Goal: Transaction & Acquisition: Subscribe to service/newsletter

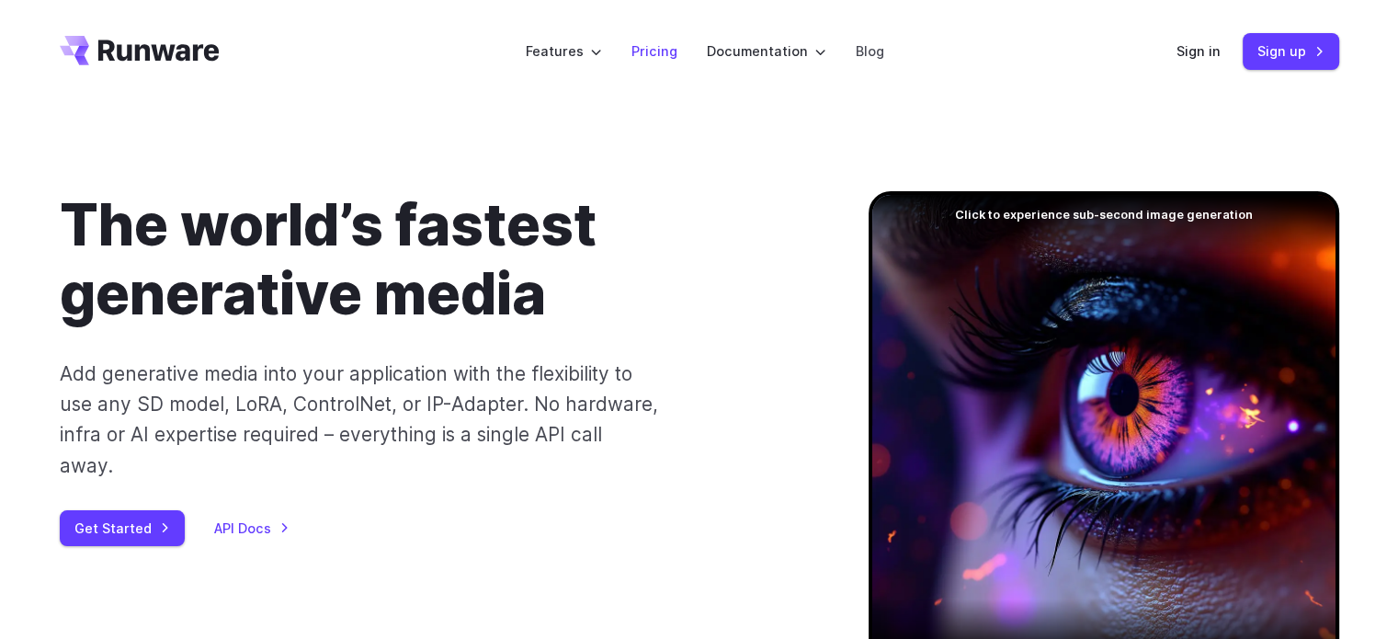
click at [669, 47] on link "Pricing" at bounding box center [655, 50] width 46 height 21
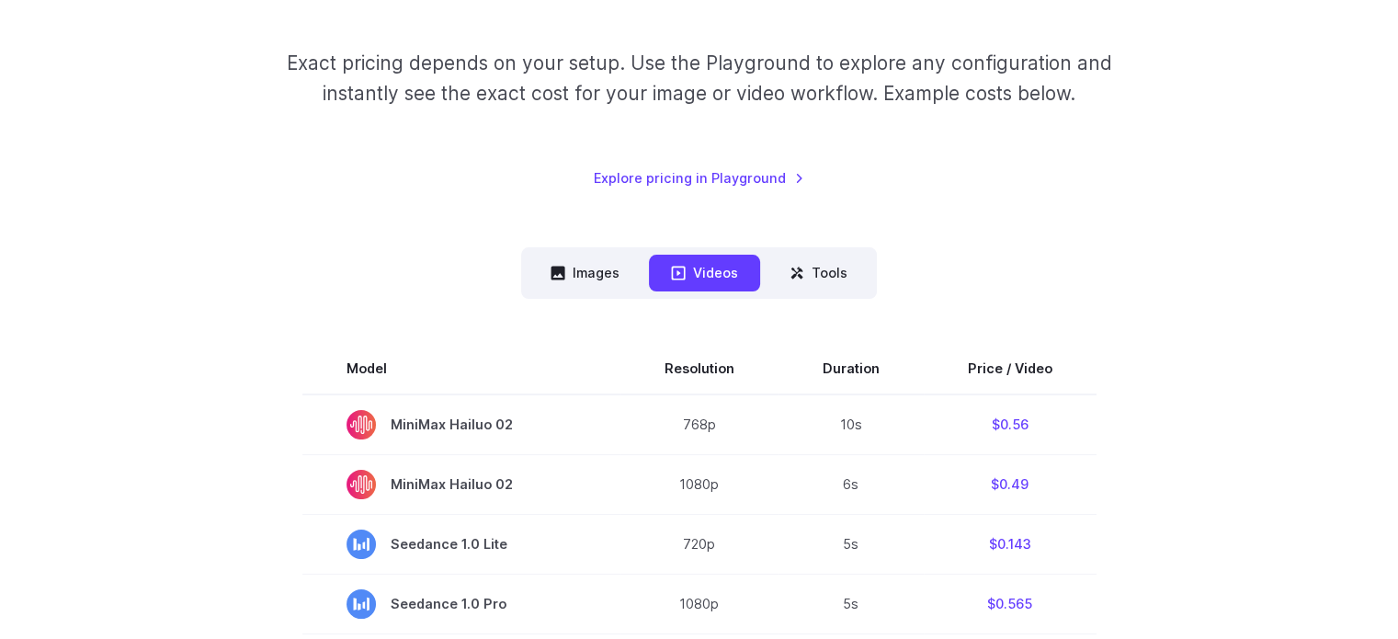
scroll to position [276, 0]
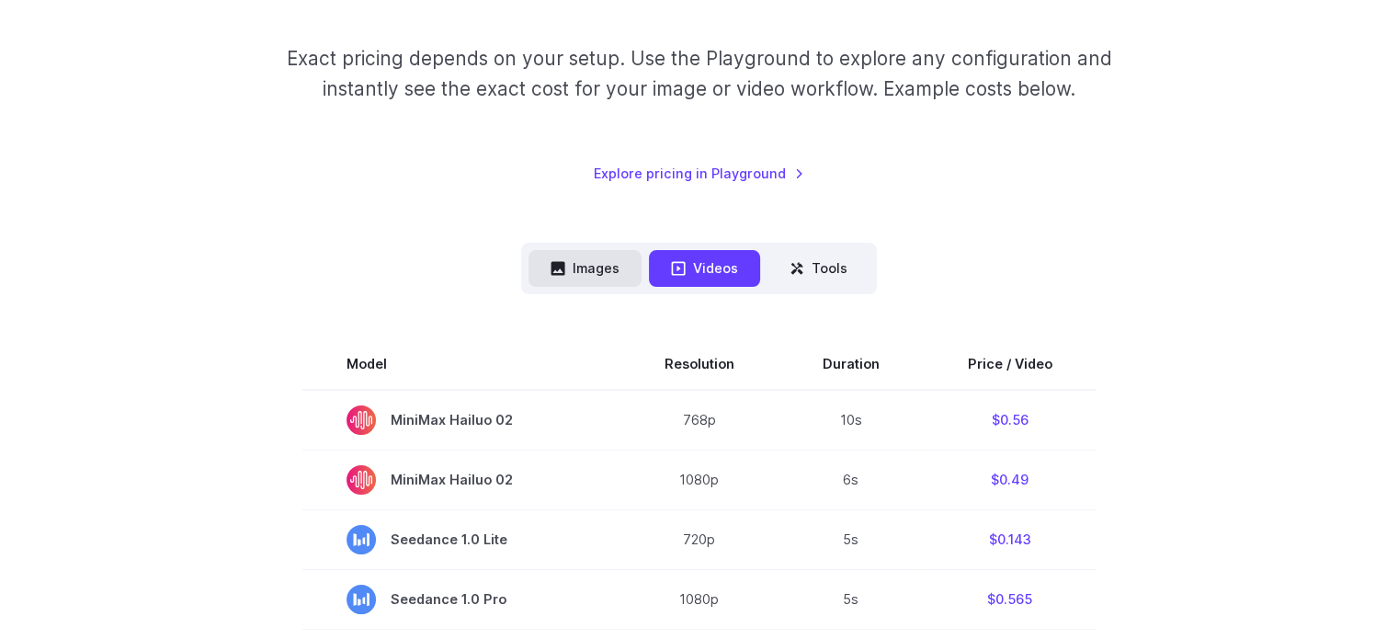
click at [596, 283] on button "Images" at bounding box center [585, 268] width 113 height 36
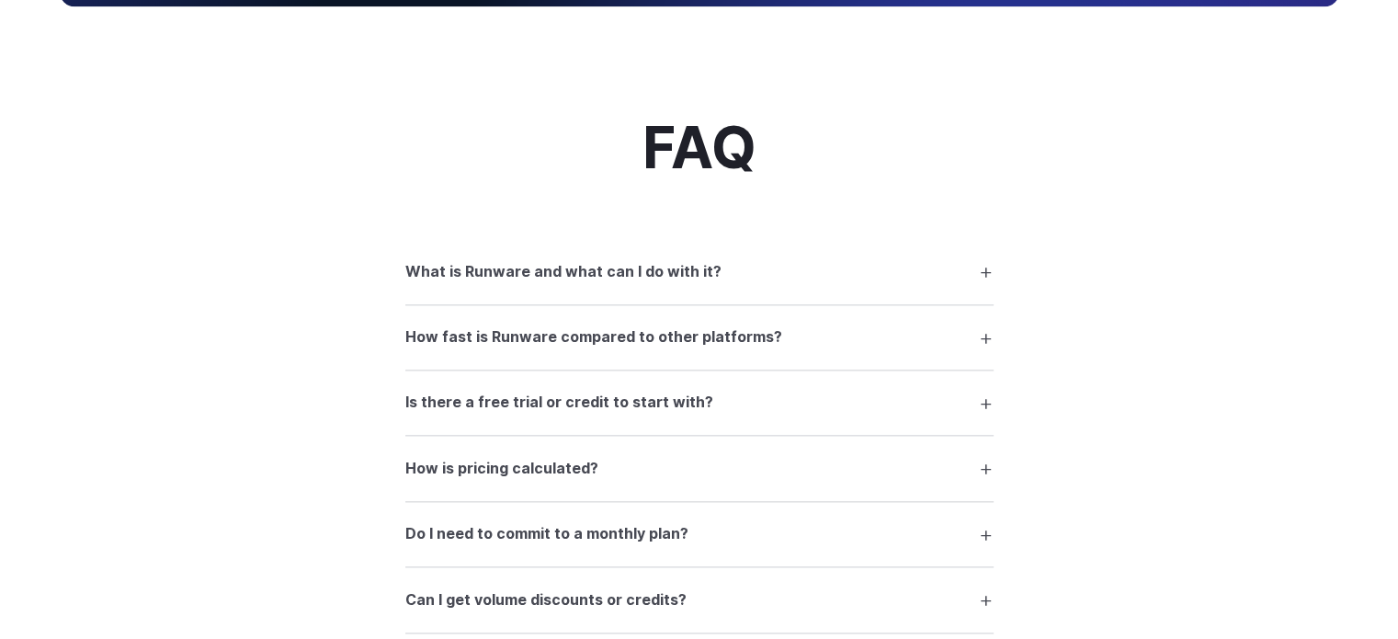
scroll to position [2206, 0]
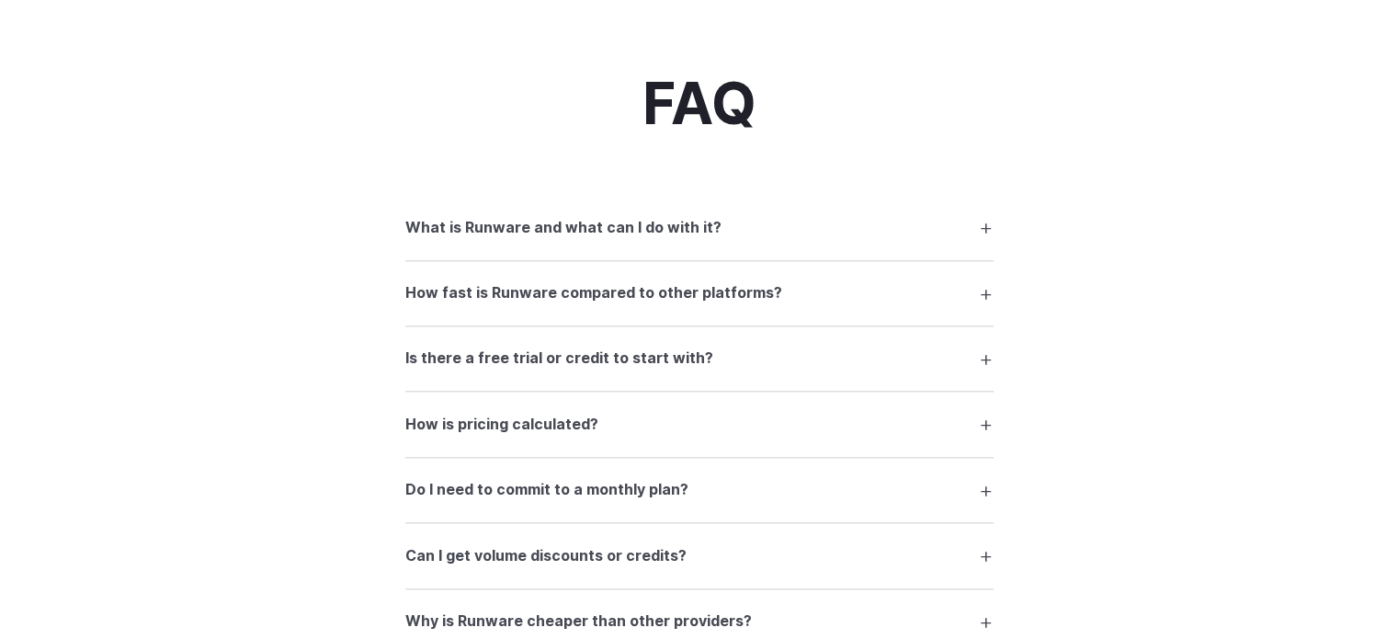
click at [577, 370] on h3 "Is there a free trial or credit to start with?" at bounding box center [559, 359] width 308 height 24
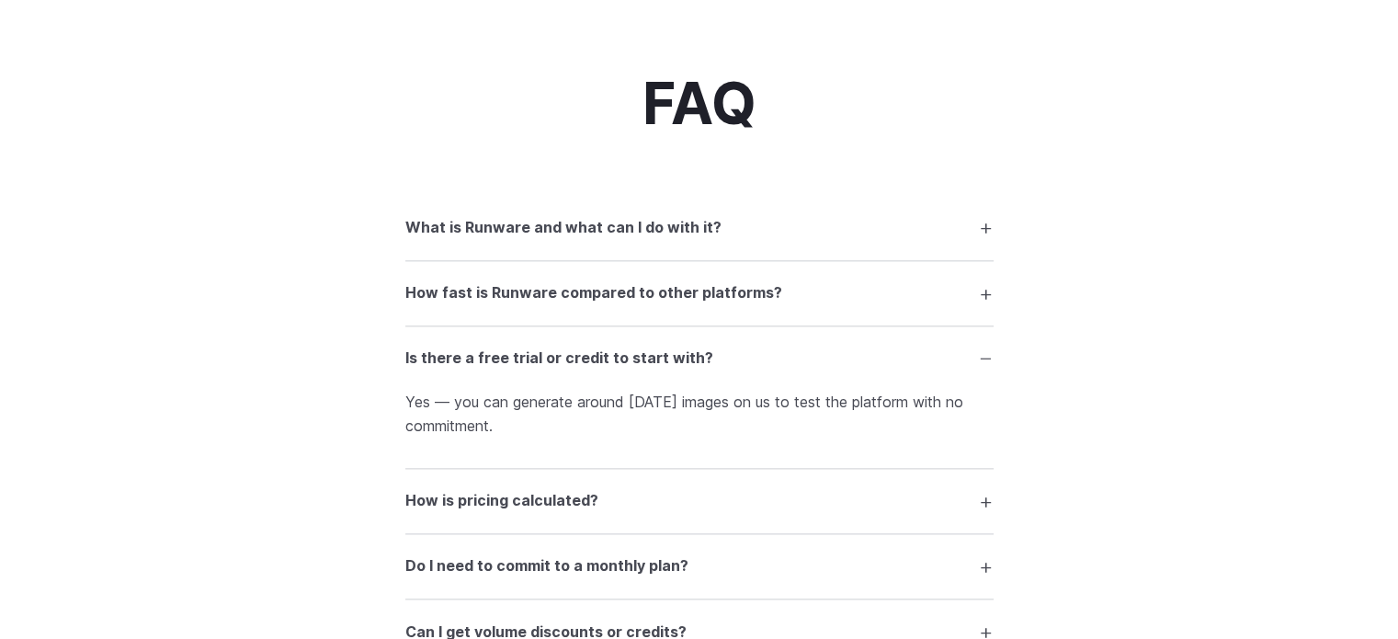
click at [670, 370] on h3 "Is there a free trial or credit to start with?" at bounding box center [559, 359] width 308 height 24
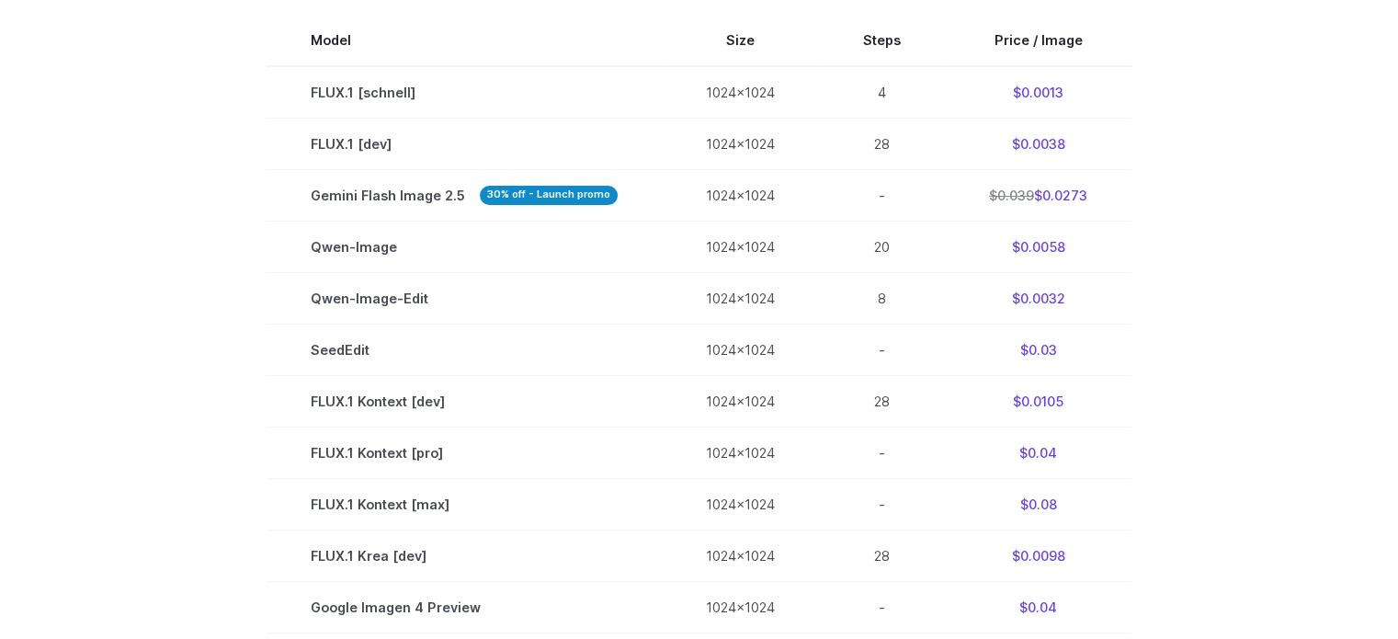
scroll to position [0, 0]
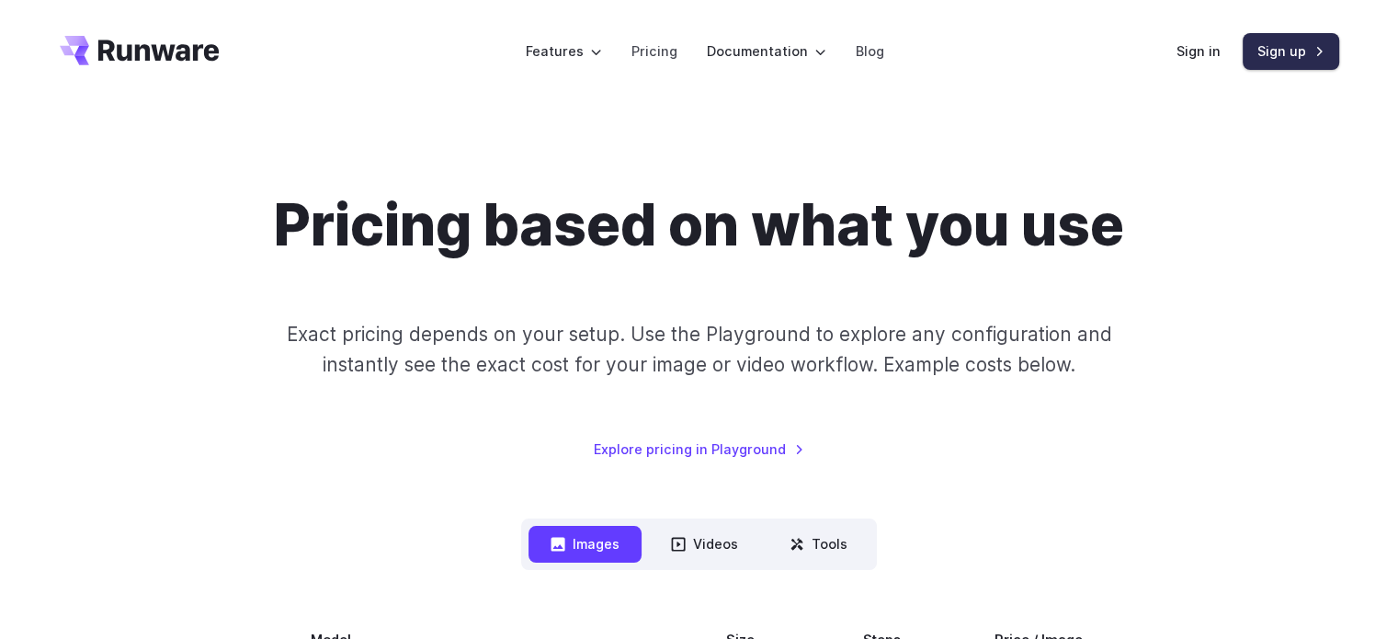
click at [1276, 48] on link "Sign up" at bounding box center [1291, 51] width 97 height 36
click at [664, 38] on li "Pricing" at bounding box center [654, 51] width 75 height 51
click at [662, 63] on li "Pricing" at bounding box center [654, 51] width 75 height 51
click at [656, 51] on link "Pricing" at bounding box center [655, 50] width 46 height 21
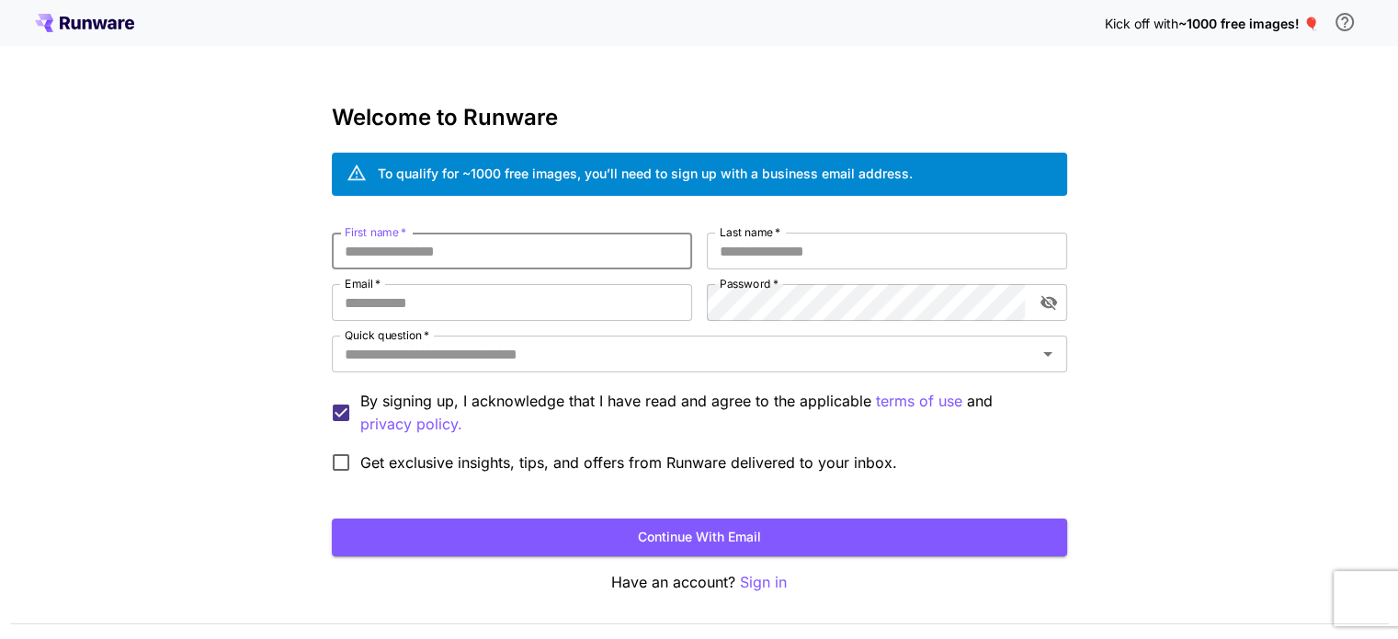
click at [487, 242] on input "First name   *" at bounding box center [512, 251] width 360 height 37
click at [1346, 20] on icon "\a In order to qualify for free credit, you need to sign up with a business ema…" at bounding box center [1345, 22] width 18 height 18
click at [489, 243] on input "First name   *" at bounding box center [512, 251] width 360 height 37
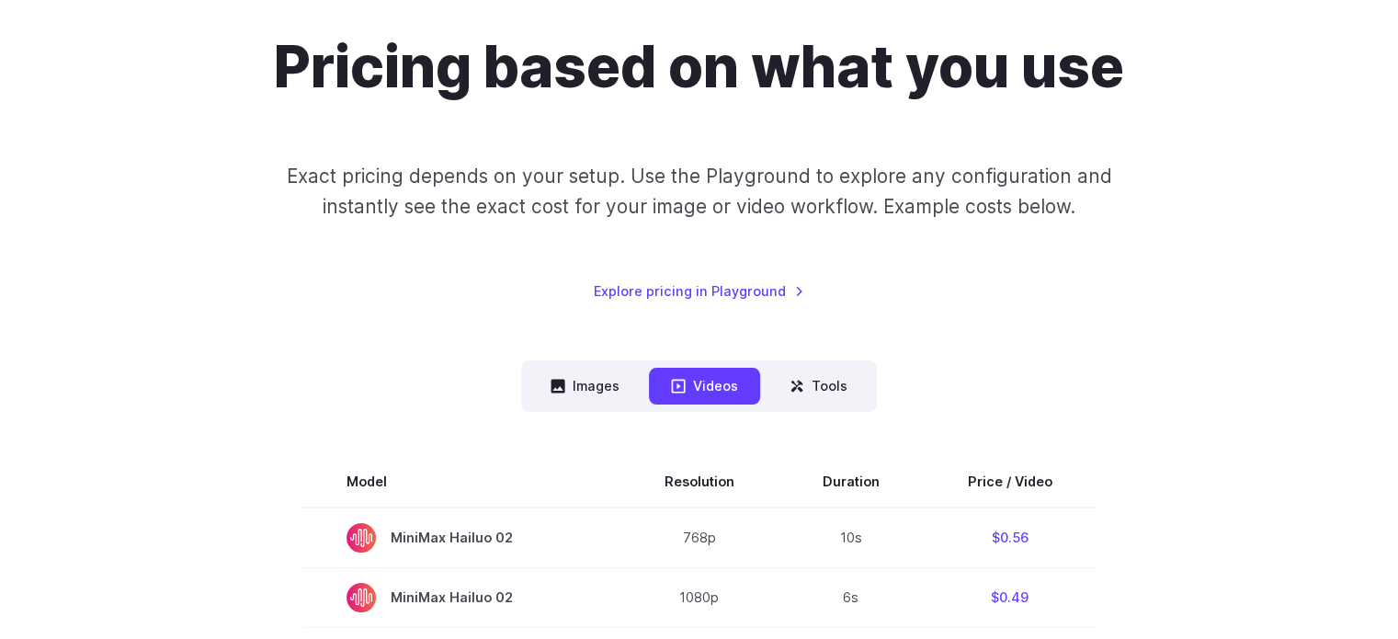
scroll to position [276, 0]
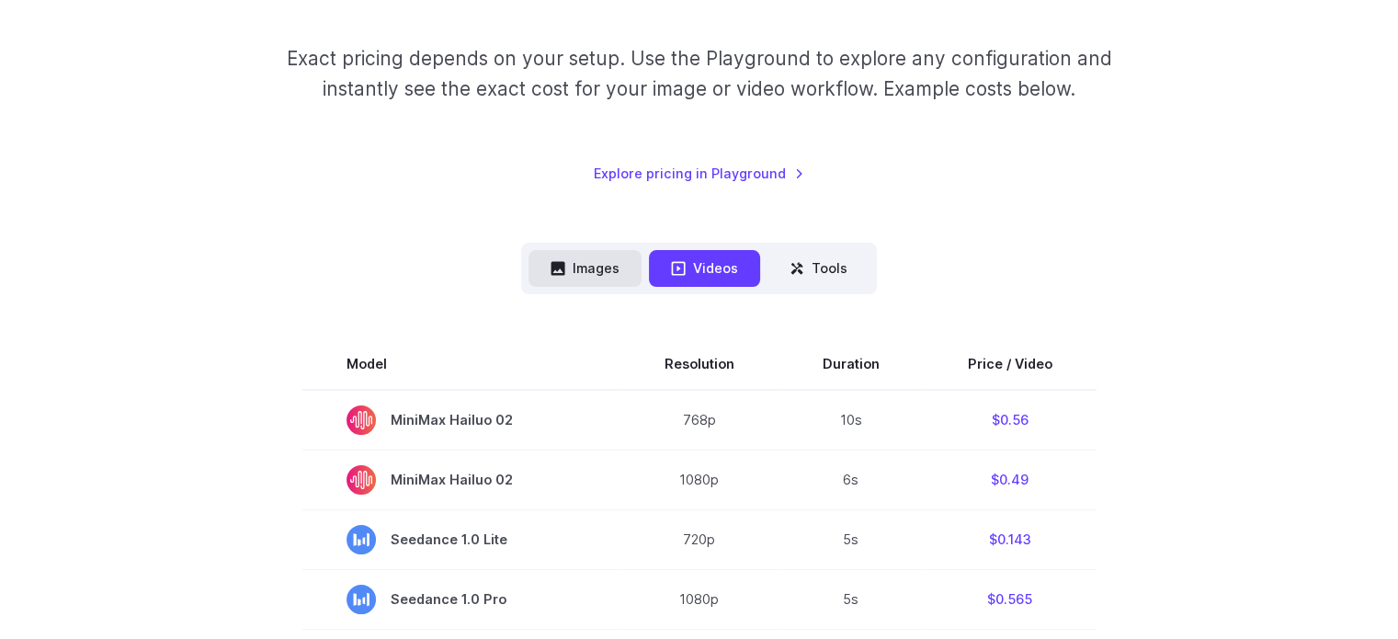
click at [610, 271] on button "Images" at bounding box center [585, 268] width 113 height 36
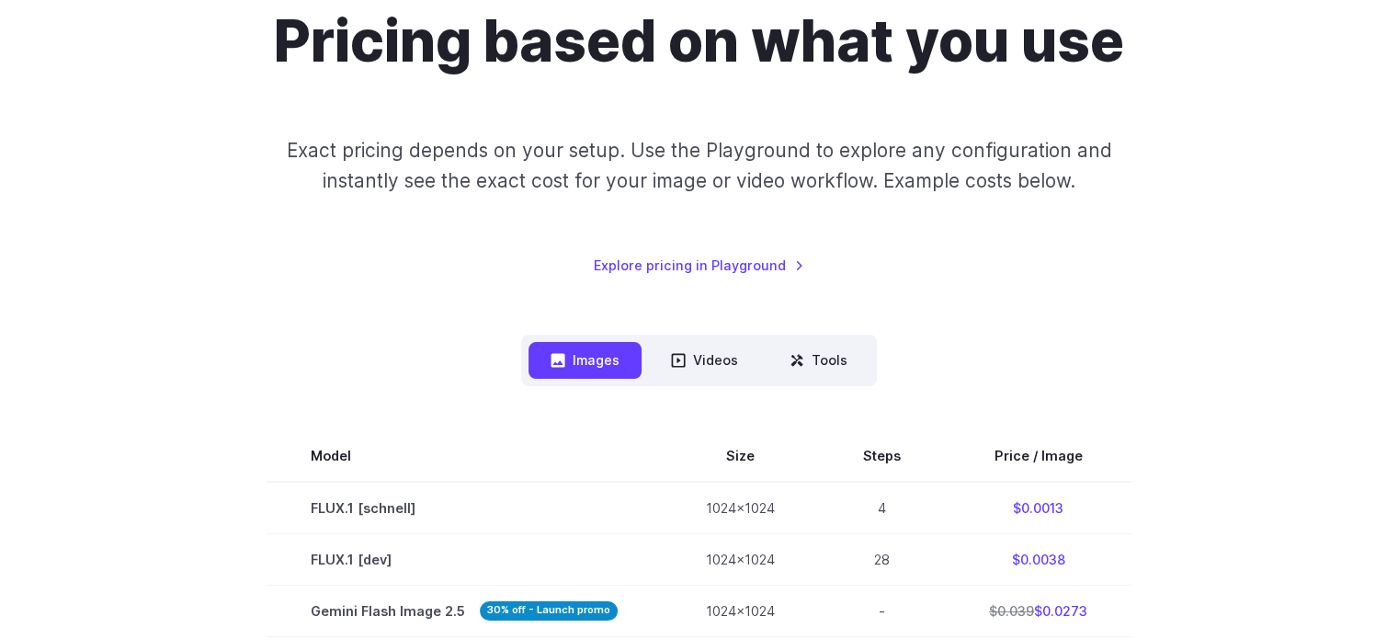
scroll to position [0, 0]
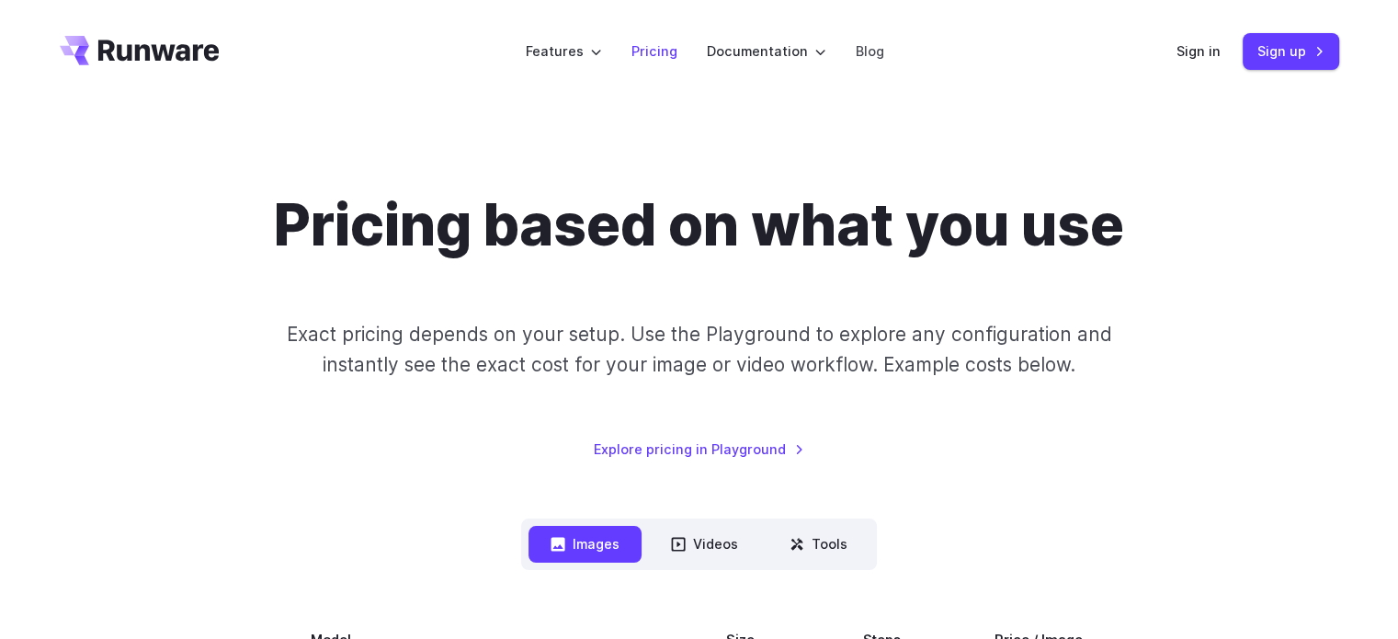
click at [677, 47] on link "Pricing" at bounding box center [655, 50] width 46 height 21
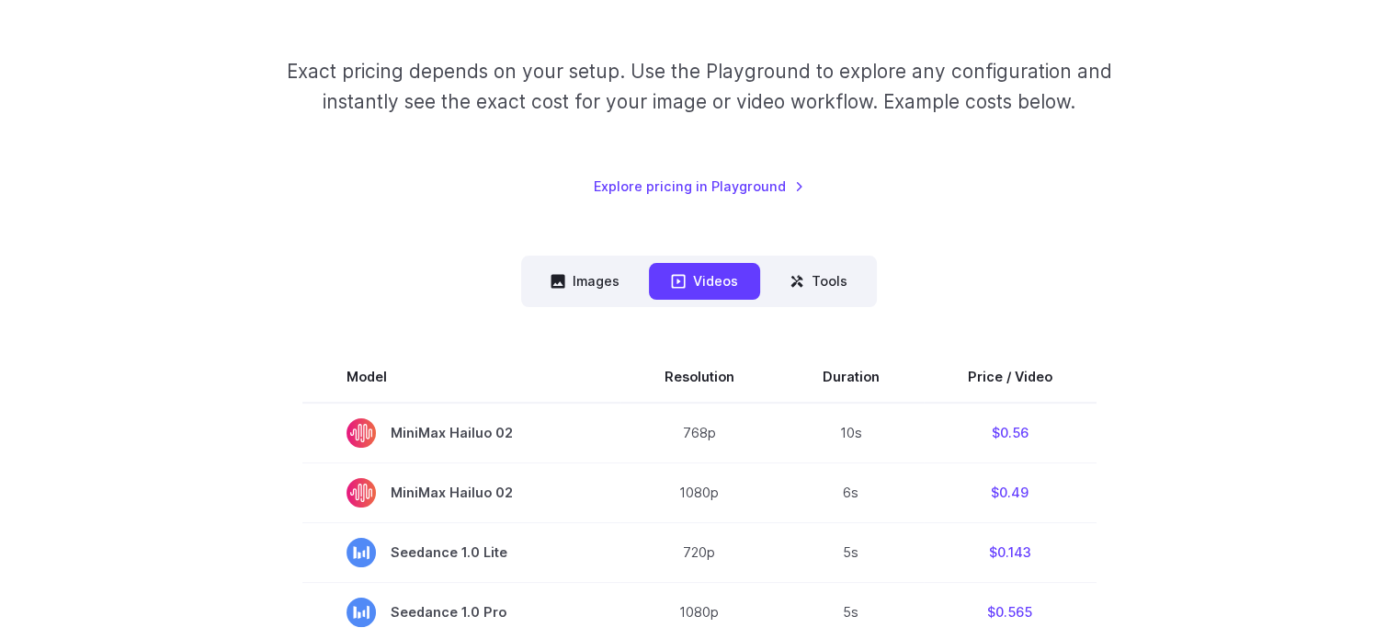
scroll to position [276, 0]
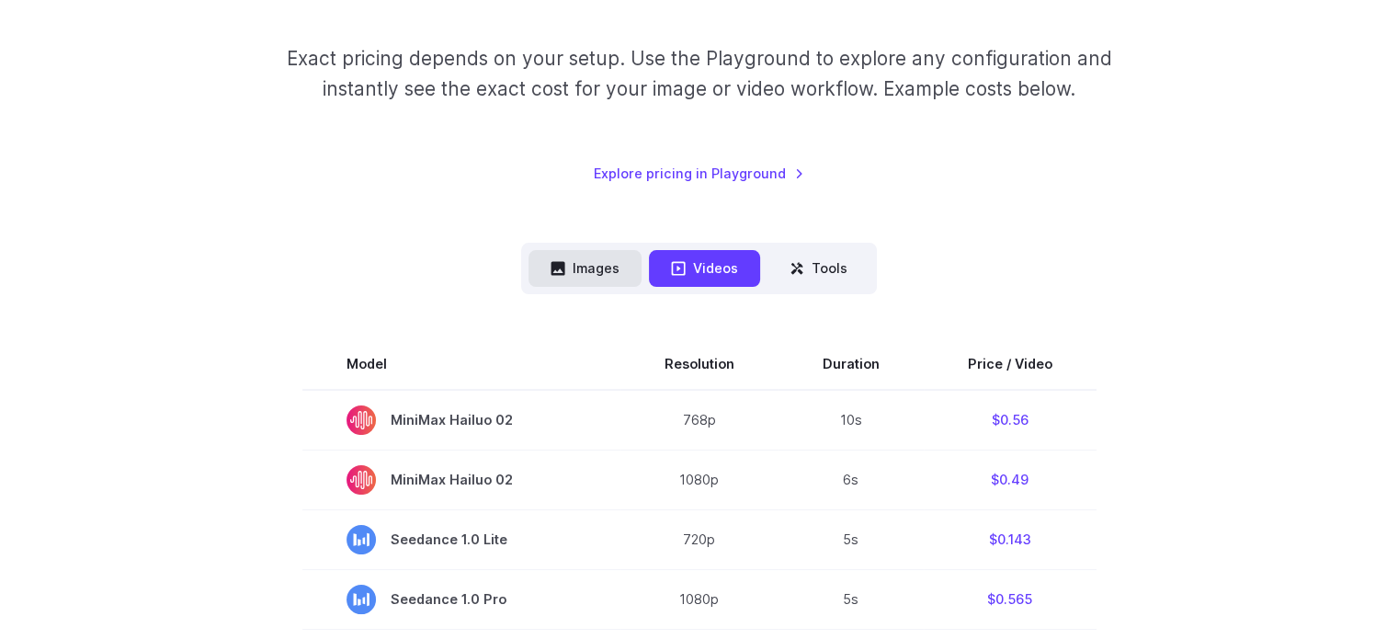
click at [621, 271] on button "Images" at bounding box center [585, 268] width 113 height 36
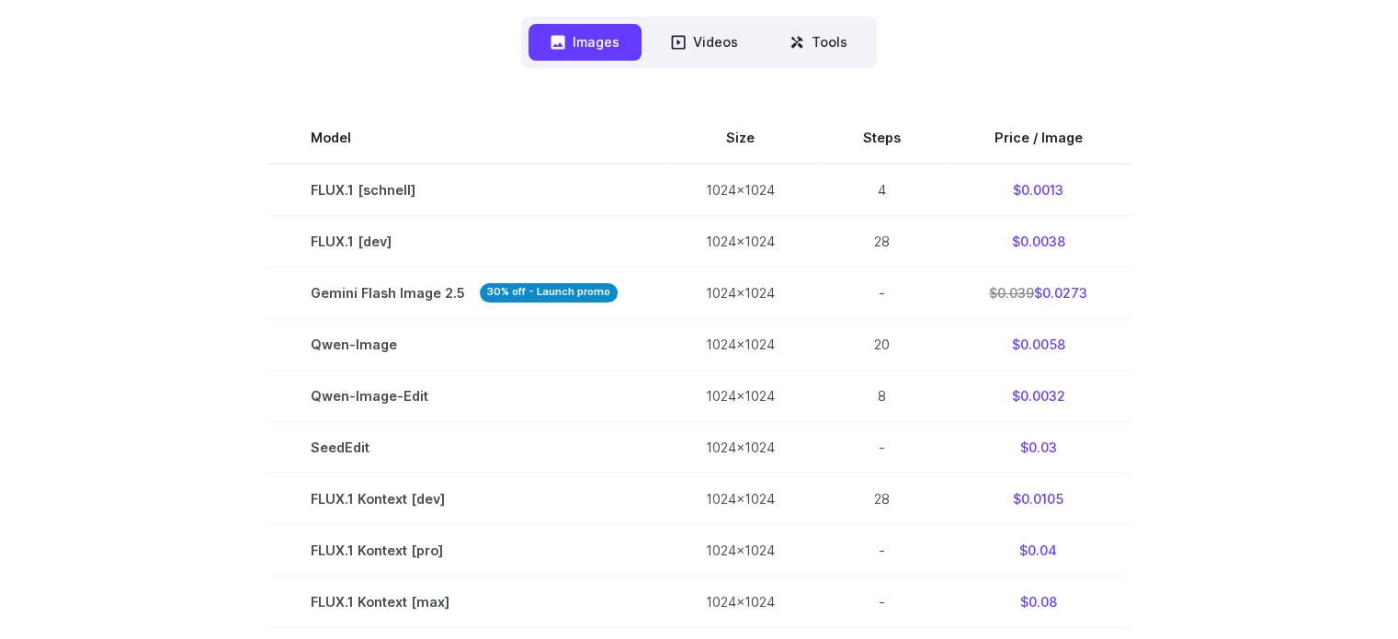
scroll to position [460, 0]
